Goal: Information Seeking & Learning: Learn about a topic

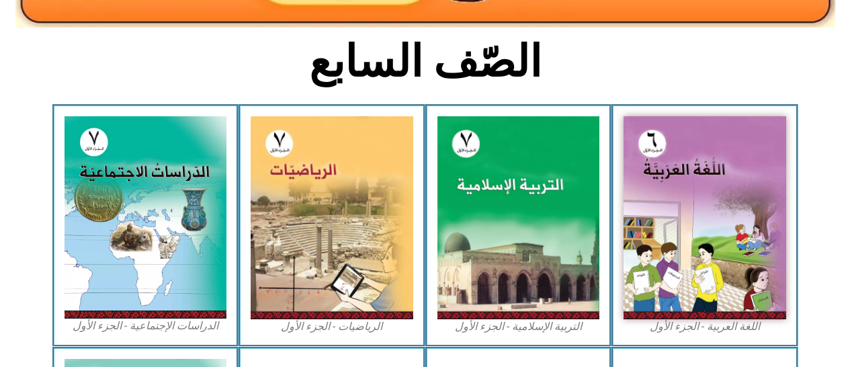
scroll to position [311, 0]
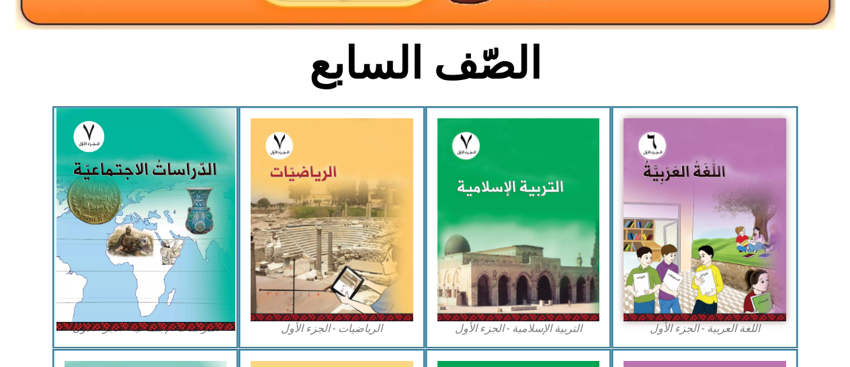
click at [145, 172] on img at bounding box center [145, 219] width 179 height 223
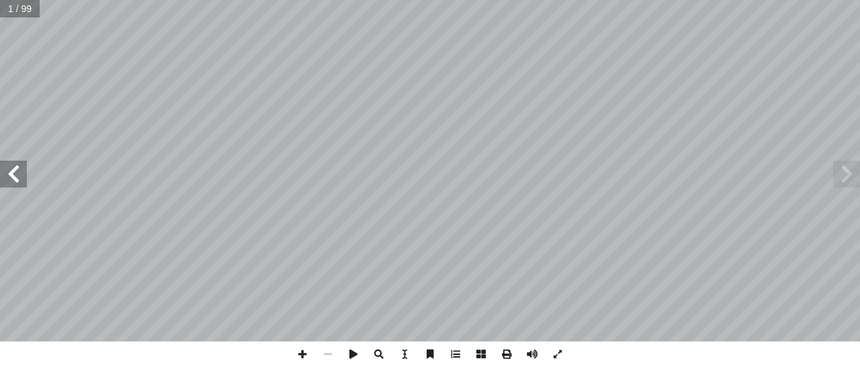
click at [24, 167] on span at bounding box center [13, 174] width 27 height 27
click at [7, 176] on span at bounding box center [13, 174] width 27 height 27
click at [13, 174] on span at bounding box center [13, 174] width 27 height 27
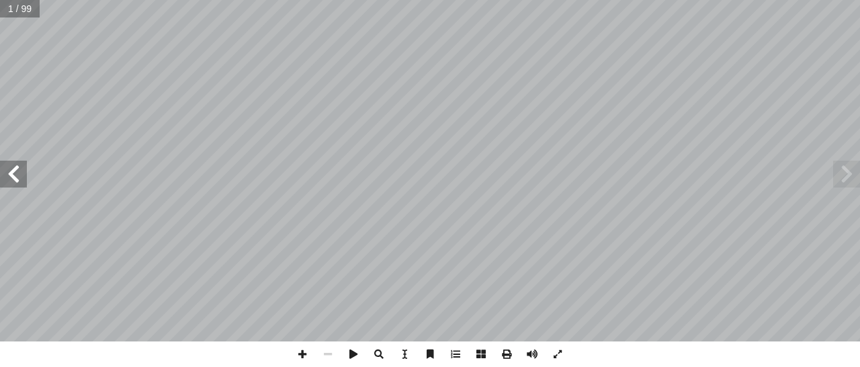
click at [15, 173] on span at bounding box center [13, 174] width 27 height 27
click at [15, 171] on span at bounding box center [13, 174] width 27 height 27
click at [13, 173] on span at bounding box center [13, 174] width 27 height 27
click at [19, 173] on span at bounding box center [13, 174] width 27 height 27
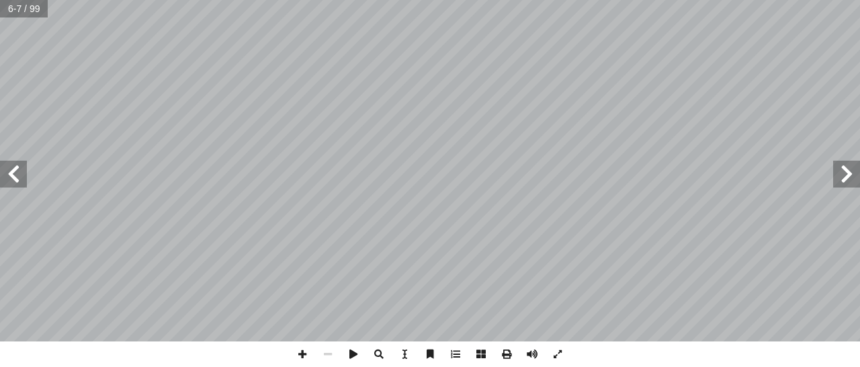
click at [15, 175] on span at bounding box center [13, 174] width 27 height 27
click at [15, 176] on span at bounding box center [13, 174] width 27 height 27
click at [0, 177] on span at bounding box center [13, 174] width 27 height 27
click at [847, 173] on span at bounding box center [847, 174] width 27 height 27
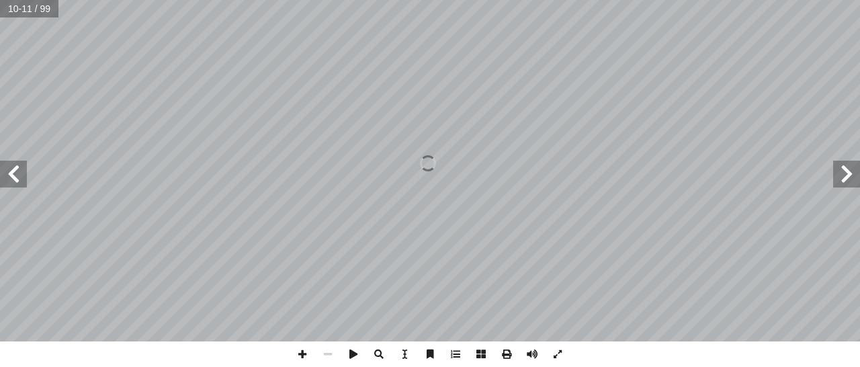
click at [836, 173] on span at bounding box center [847, 174] width 27 height 27
